Goal: Check status: Check status

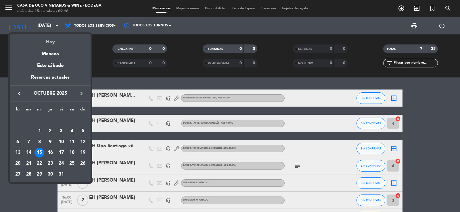
click at [55, 42] on div "Hoy" at bounding box center [50, 40] width 80 height 12
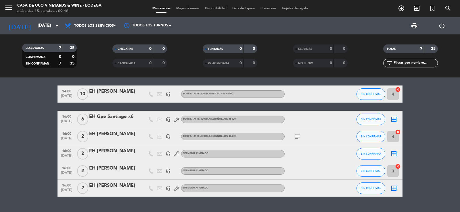
scroll to position [43, 0]
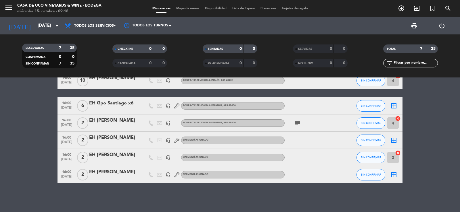
click at [296, 125] on icon "subject" at bounding box center [297, 123] width 7 height 7
click at [18, 144] on bookings-row "12:00 [DATE] EH [PERSON_NAME] #02 headset_mic BLENDING SESSION (USD 80) , ARS 7…" at bounding box center [230, 115] width 460 height 137
click at [300, 124] on icon "subject" at bounding box center [297, 123] width 7 height 7
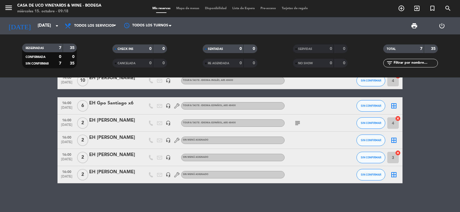
click at [46, 154] on bookings-row "12:00 [DATE] EH [PERSON_NAME] #02 headset_mic BLENDING SESSION (USD 80) , ARS 7…" at bounding box center [230, 115] width 460 height 137
click at [117, 172] on div "EH [PERSON_NAME]" at bounding box center [113, 172] width 49 height 7
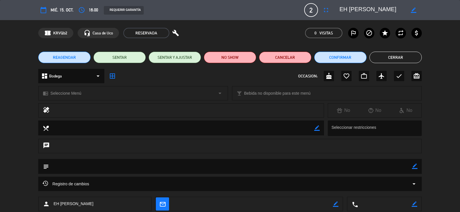
scroll to position [34, 0]
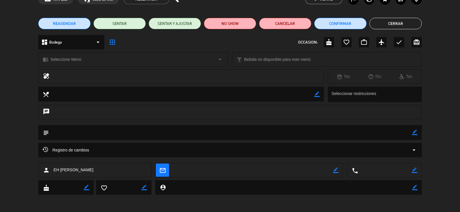
click at [385, 148] on div "Registro de cambios arrow_drop_down" at bounding box center [230, 150] width 374 height 7
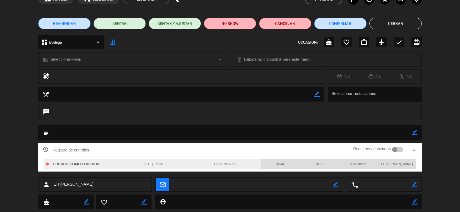
click at [408, 32] on div "REAGENDAR SENTAR SENTAR Y AJUSTAR NO SHOW Cancelar Confirmar Cerrar" at bounding box center [230, 23] width 460 height 23
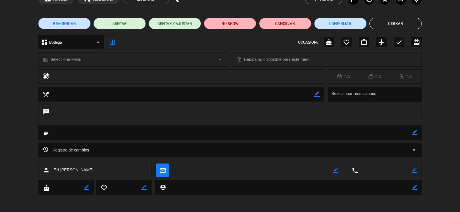
click at [405, 25] on button "Cerrar" at bounding box center [395, 23] width 52 height 11
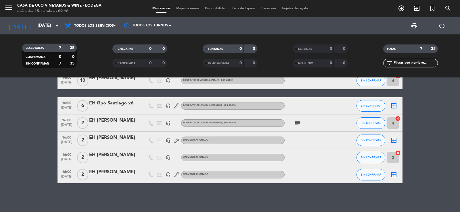
click at [107, 154] on div "EH [PERSON_NAME]" at bounding box center [113, 154] width 49 height 7
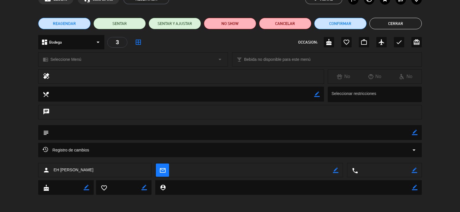
click at [303, 147] on div "Registro de cambios arrow_drop_down" at bounding box center [230, 150] width 374 height 7
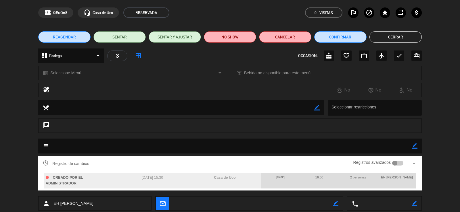
scroll to position [0, 0]
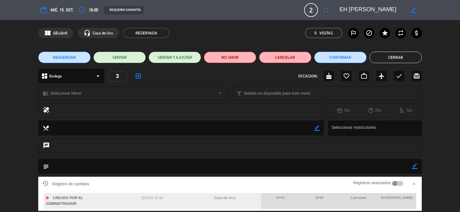
click at [400, 49] on div "REAGENDAR SENTAR SENTAR Y AJUSTAR NO SHOW Cancelar Confirmar Cerrar" at bounding box center [230, 57] width 460 height 23
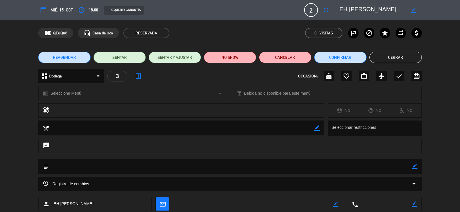
click at [399, 57] on button "Cerrar" at bounding box center [395, 57] width 52 height 11
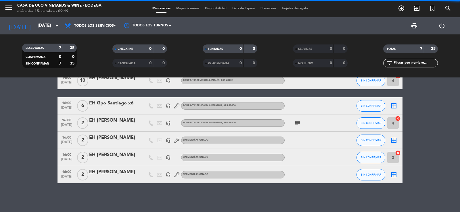
drag, startPoint x: 109, startPoint y: 134, endPoint x: 113, endPoint y: 137, distance: 5.1
click at [109, 134] on div "16:00 [DEMOGRAPHIC_DATA] 2 EH [PERSON_NAME] headset_mic Sin menú asignado SIN C…" at bounding box center [229, 140] width 345 height 17
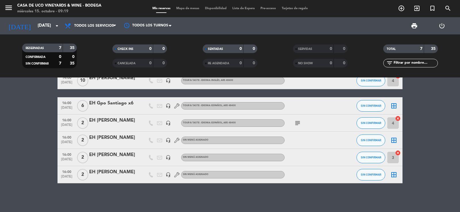
click at [113, 138] on div "EH [PERSON_NAME]" at bounding box center [113, 137] width 49 height 7
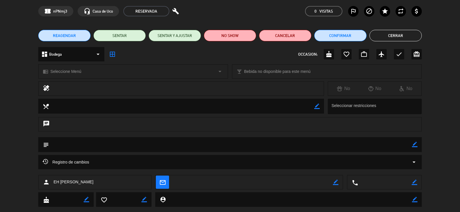
scroll to position [34, 0]
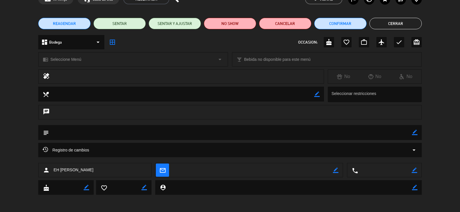
click at [236, 152] on div "Registro de cambios arrow_drop_down" at bounding box center [230, 150] width 374 height 7
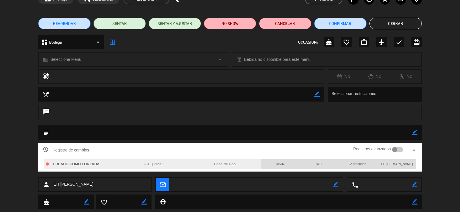
click at [248, 149] on div "Registro de cambios Registros avanzados arrow_drop_up" at bounding box center [230, 150] width 374 height 9
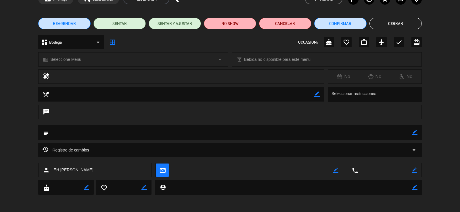
click at [398, 21] on button "Cerrar" at bounding box center [395, 23] width 52 height 11
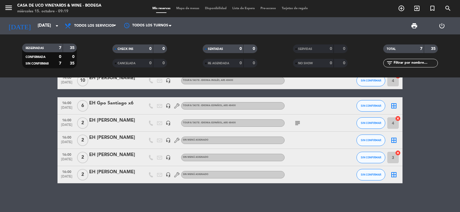
click at [113, 124] on div "EH [PERSON_NAME]" at bounding box center [113, 120] width 49 height 7
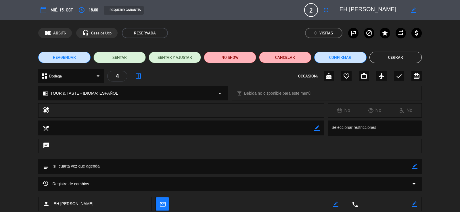
click at [390, 59] on button "Cerrar" at bounding box center [395, 57] width 52 height 11
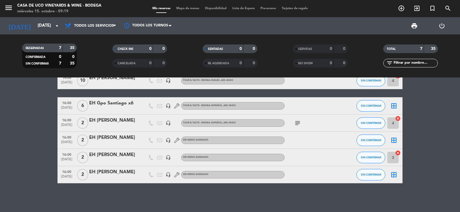
click at [106, 99] on div "16:00 [DATE] 6 EH Gpo Santiago x6 headset_mic TOUR & TASTE - IDIOMA: ESPAÑOL , …" at bounding box center [229, 105] width 345 height 17
click at [109, 103] on div "EH Gpo Santiago x6" at bounding box center [113, 103] width 49 height 7
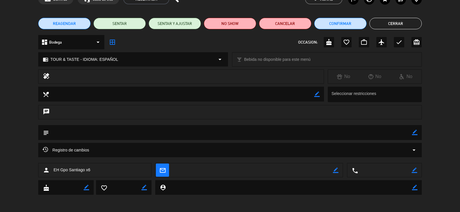
click at [169, 147] on div "Registro de cambios arrow_drop_down" at bounding box center [230, 150] width 374 height 7
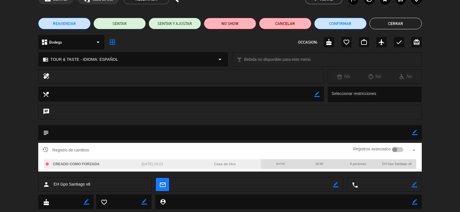
drag, startPoint x: 174, startPoint y: 164, endPoint x: 135, endPoint y: 172, distance: 40.4
click at [135, 172] on div "Registro de cambios Registros avanzados arrow_drop_up CREADO COMO FORZADA [DATE…" at bounding box center [230, 160] width 460 height 34
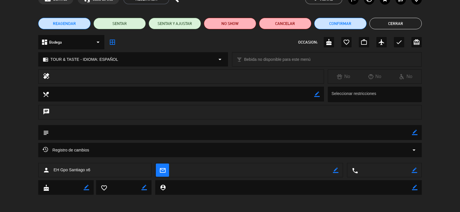
click at [141, 148] on div "Registro de cambios arrow_drop_down" at bounding box center [230, 150] width 374 height 7
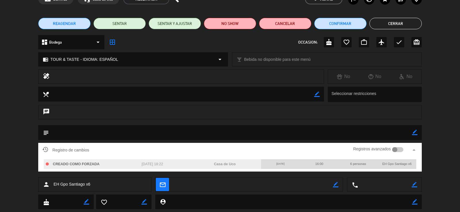
drag, startPoint x: 147, startPoint y: 161, endPoint x: 172, endPoint y: 160, distance: 25.6
click at [172, 160] on div "[DATE] 18:22" at bounding box center [152, 164] width 72 height 10
click at [173, 161] on div "[DATE] 18:22" at bounding box center [152, 164] width 72 height 10
click at [440, 152] on div "Registro de cambios Registros avanzados arrow_drop_up CREADO COMO FORZADA [DATE…" at bounding box center [230, 160] width 460 height 34
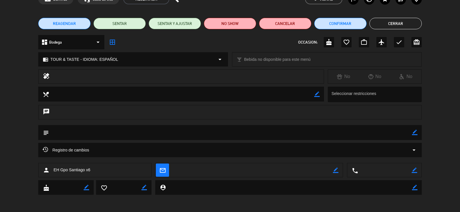
click at [405, 22] on button "Cerrar" at bounding box center [395, 23] width 52 height 11
